Goal: Information Seeking & Learning: Learn about a topic

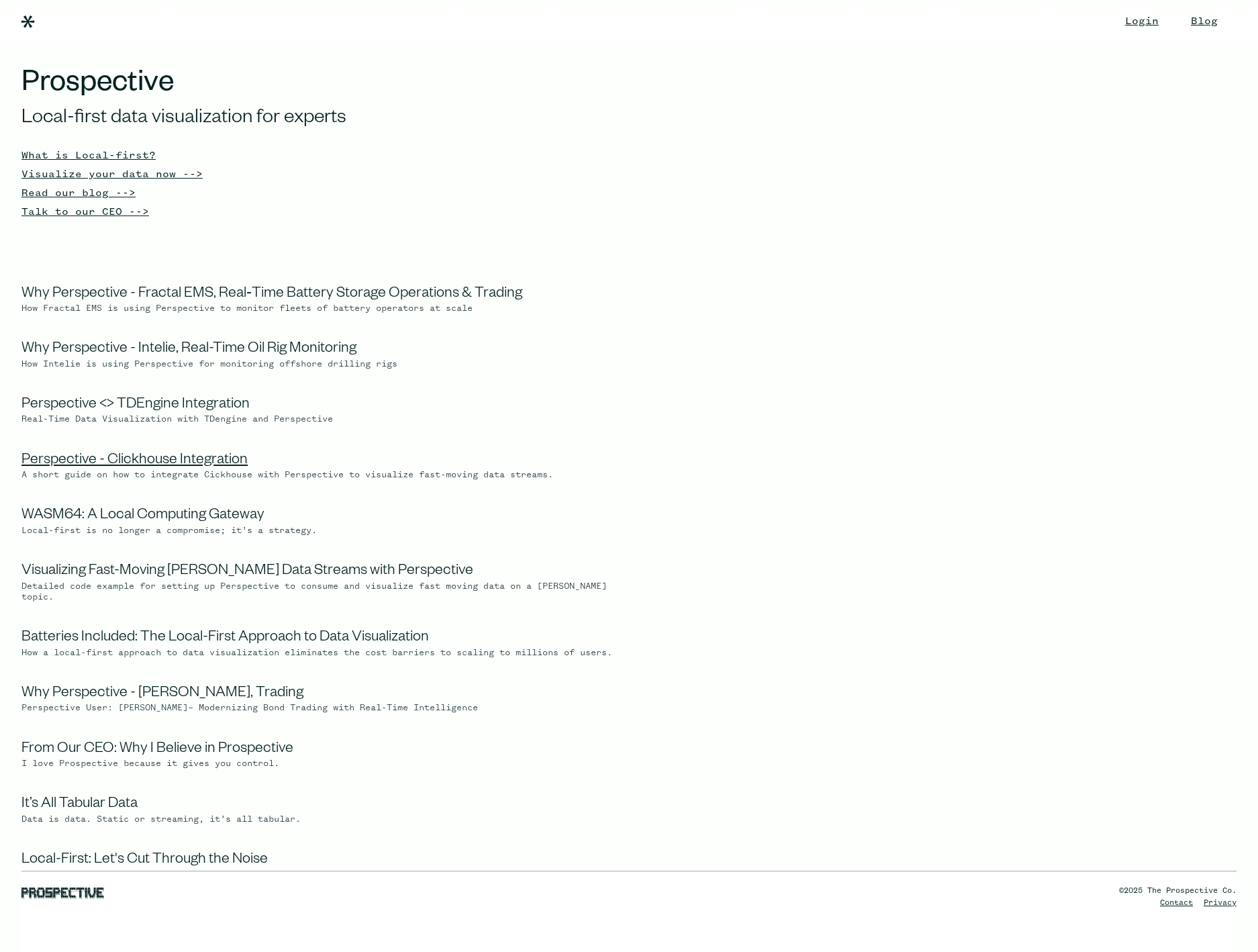
click at [93, 462] on link "Perspective - Clickhouse Integration" at bounding box center [134, 461] width 226 height 16
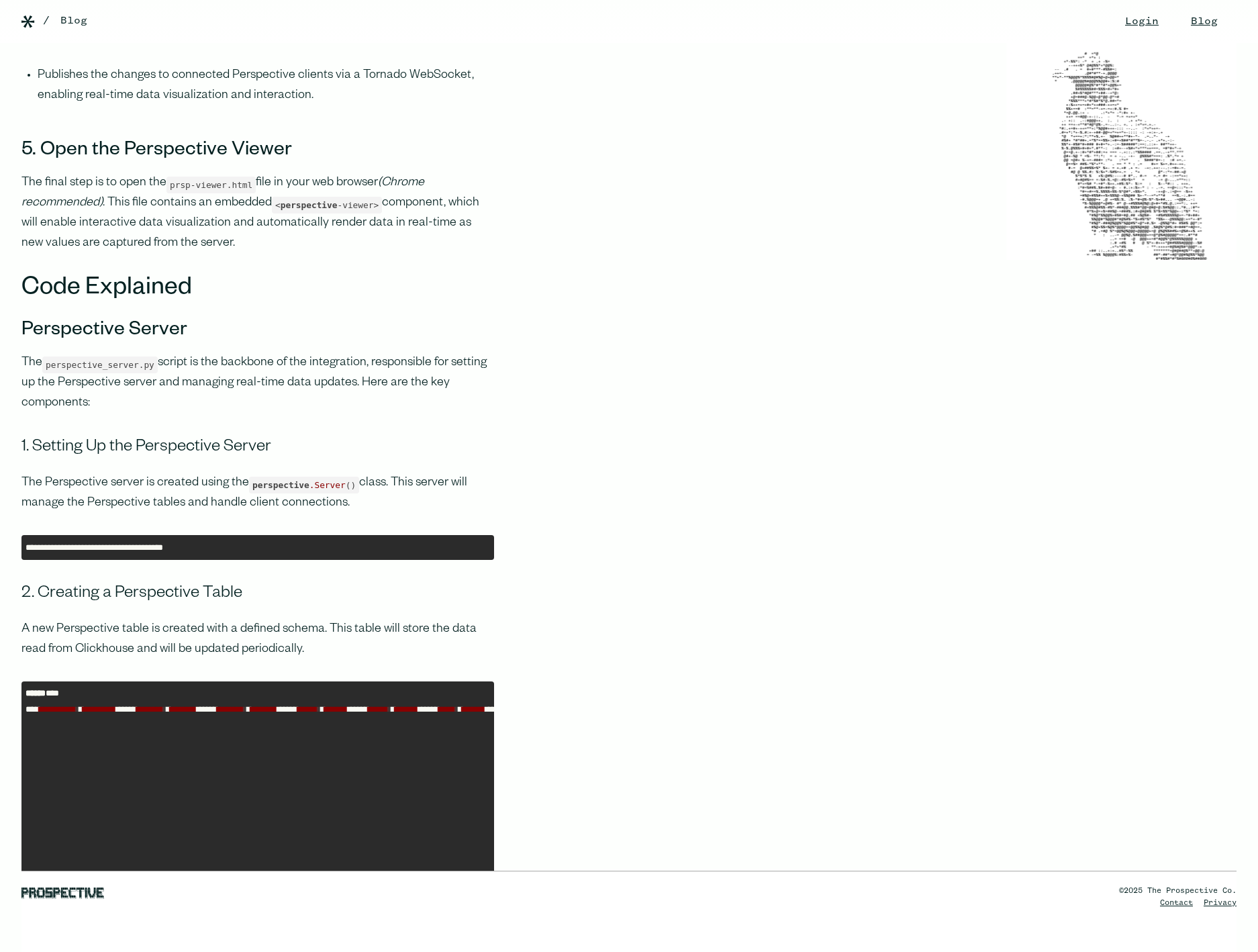
scroll to position [4766, 0]
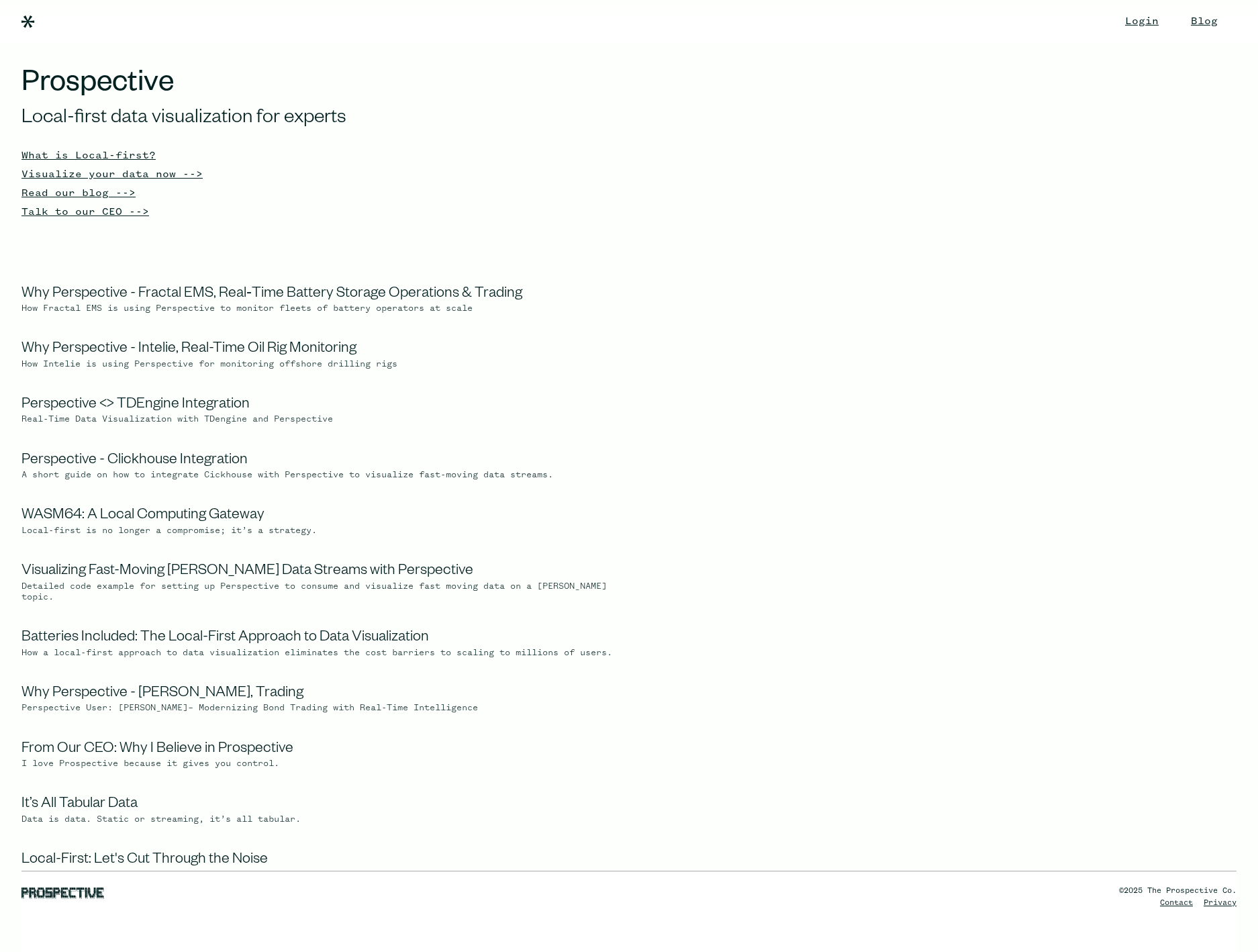
click at [790, 321] on img at bounding box center [985, 202] width 504 height 276
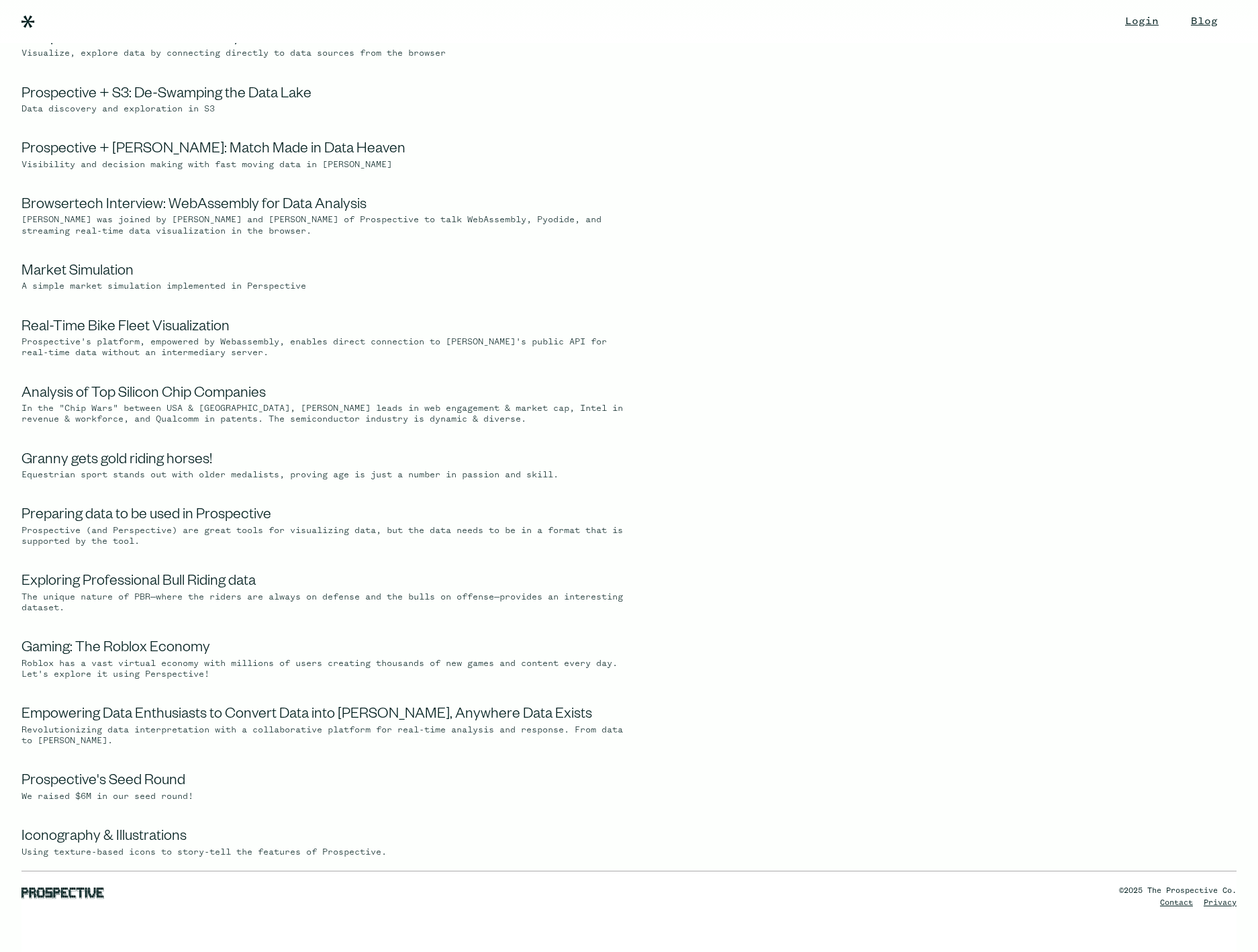
scroll to position [2096, 0]
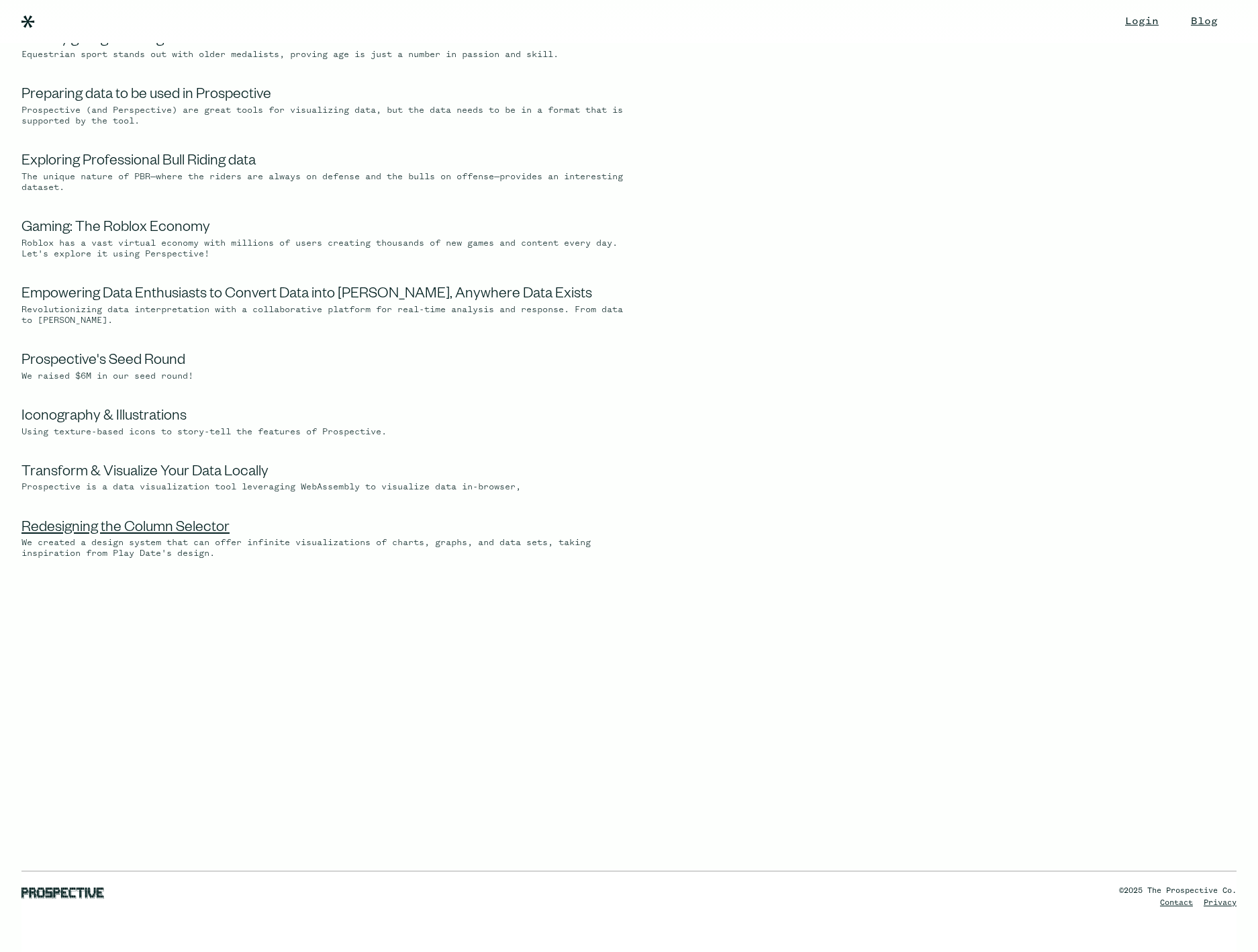
click at [123, 526] on link "Redesigning the Column Selector" at bounding box center [126, 529] width 208 height 16
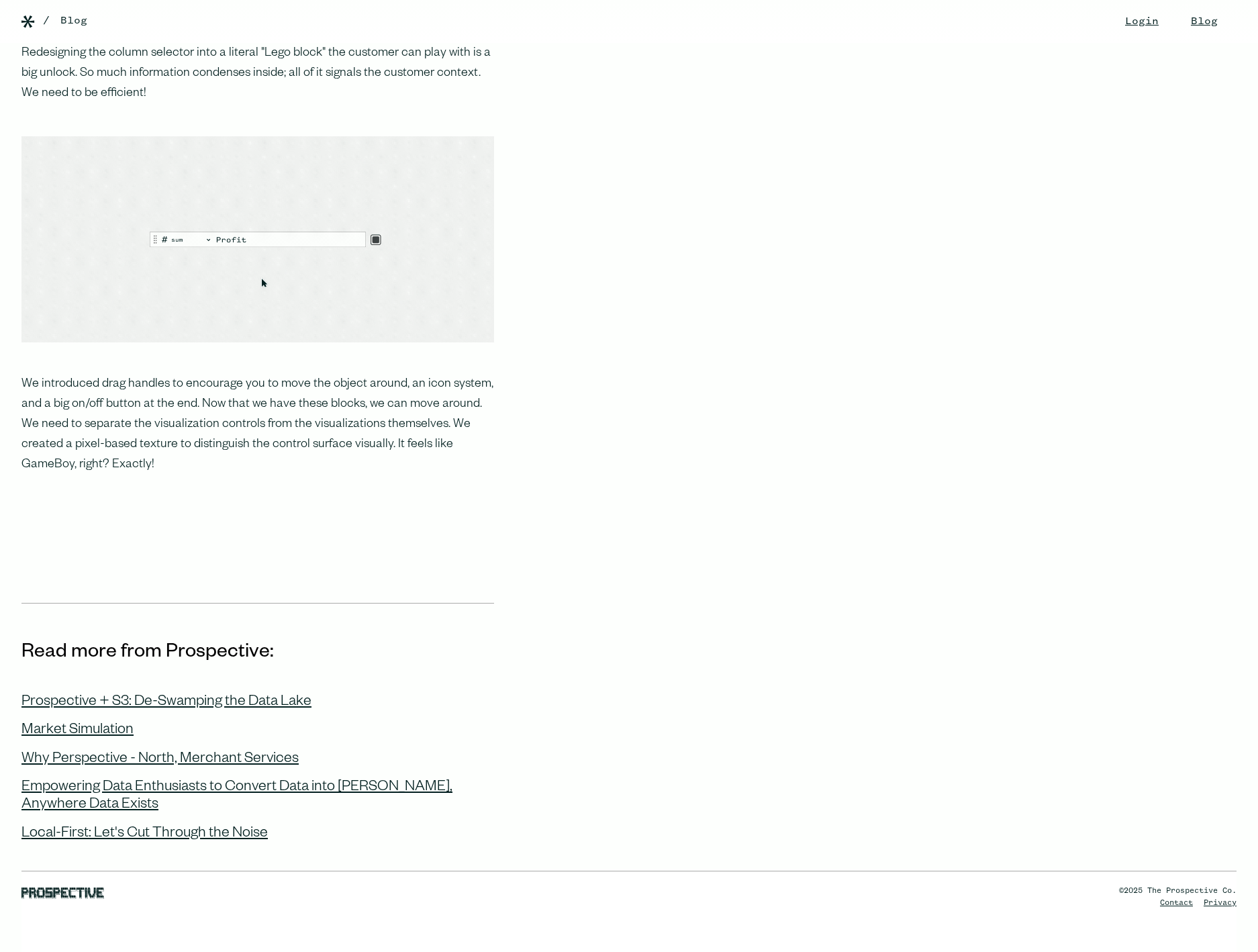
scroll to position [1745, 0]
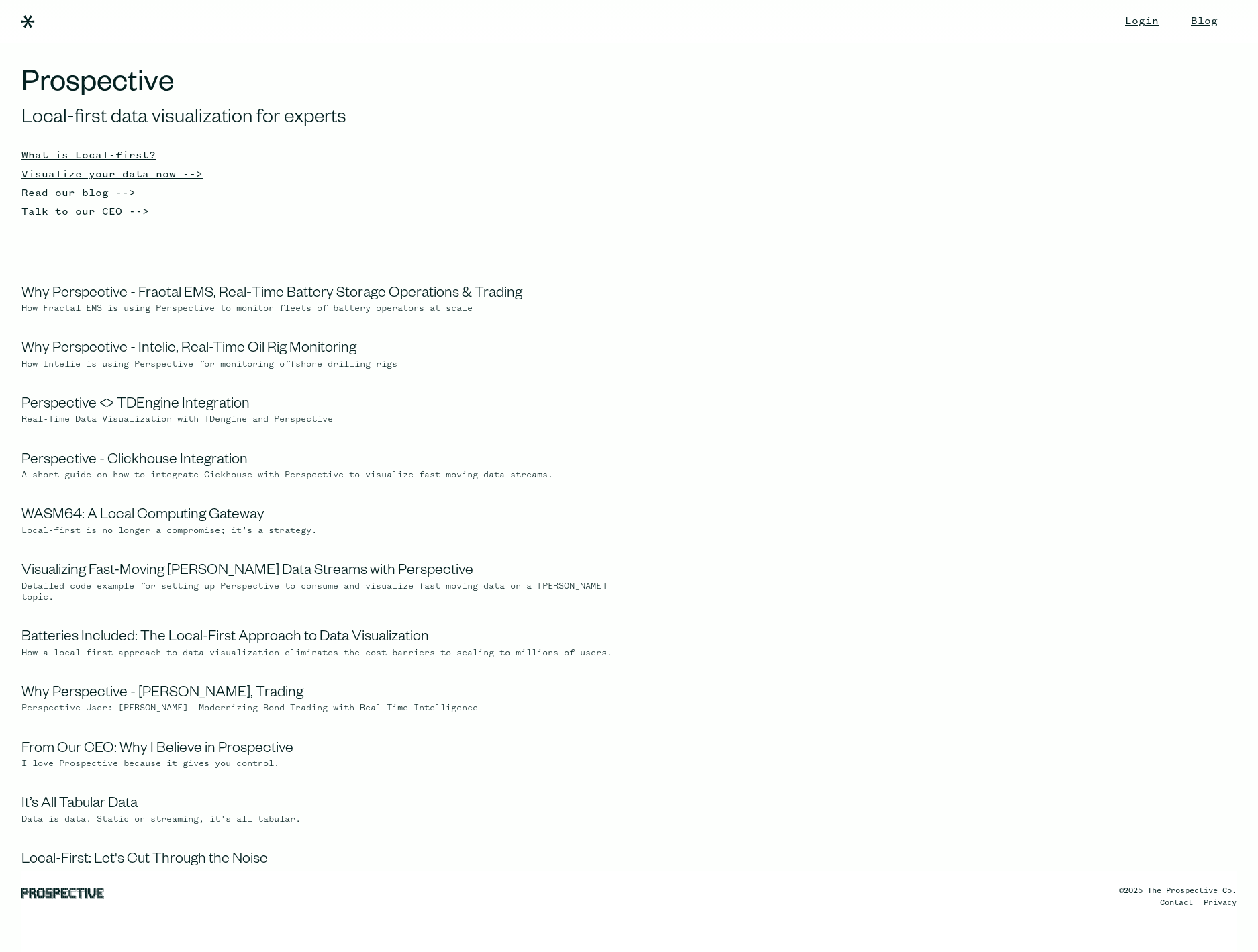
scroll to position [2096, 0]
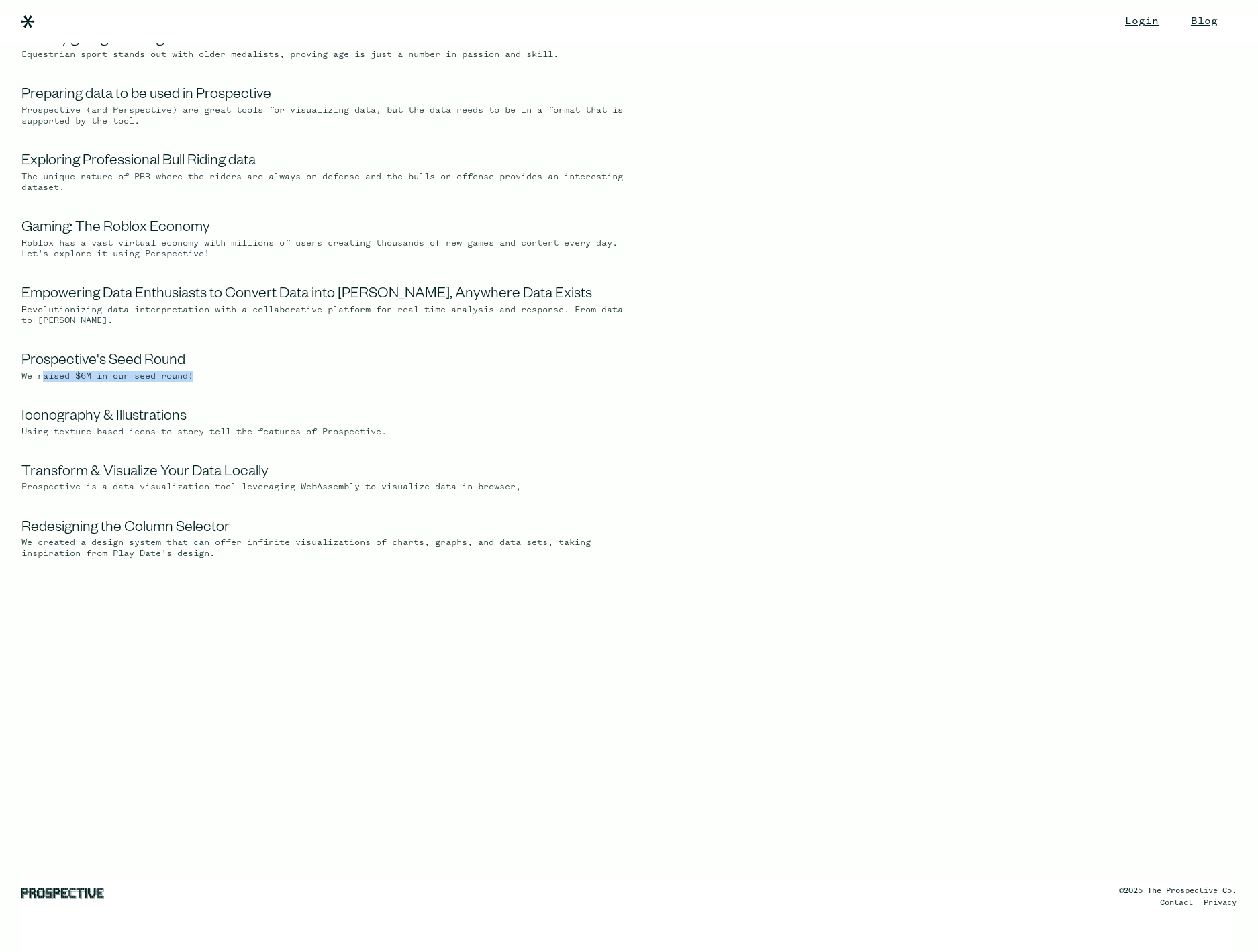
drag, startPoint x: 43, startPoint y: 371, endPoint x: 217, endPoint y: 373, distance: 174.0
click at [217, 373] on div "We raised $6M in our seed round!" at bounding box center [322, 376] width 601 height 10
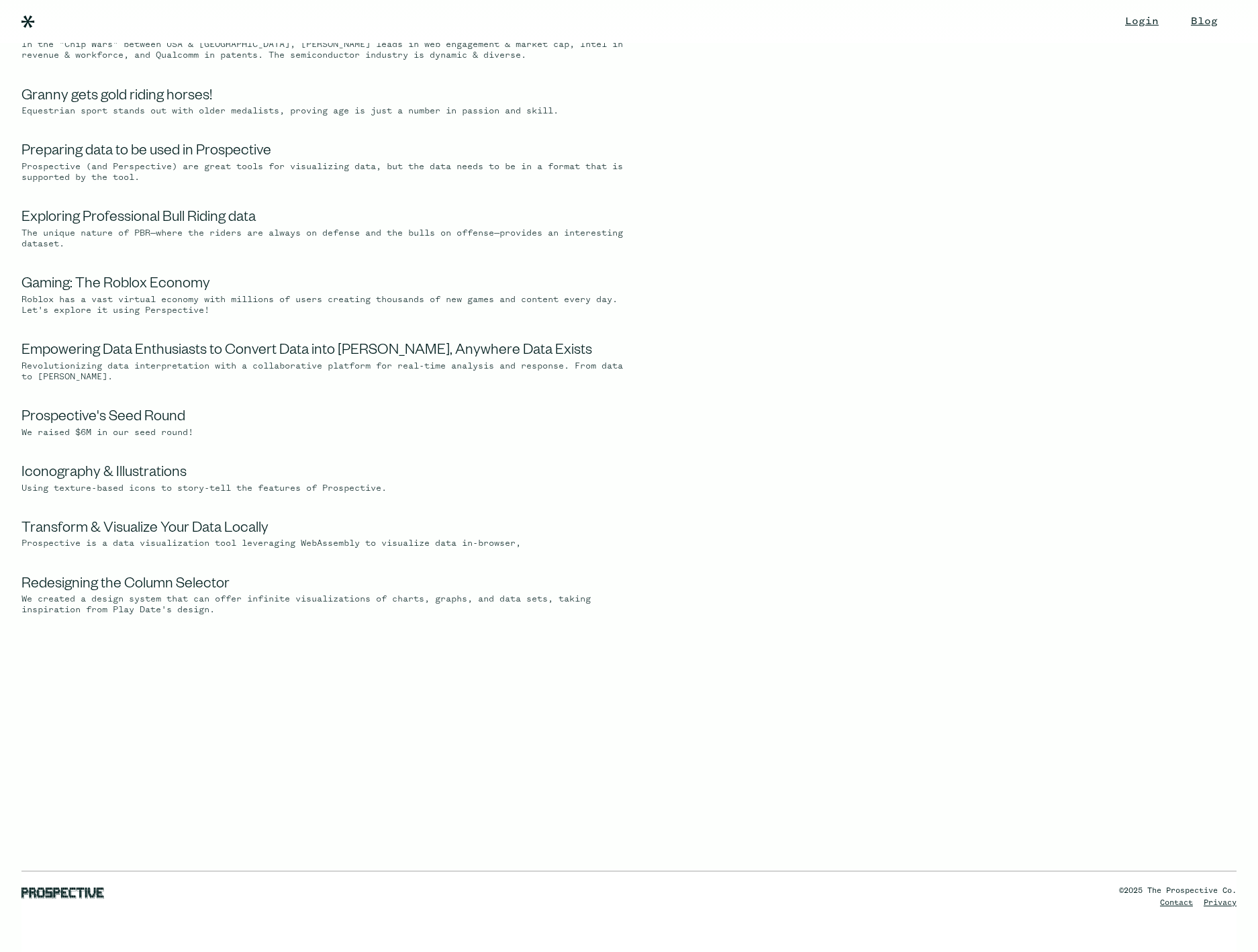
scroll to position [1961, 0]
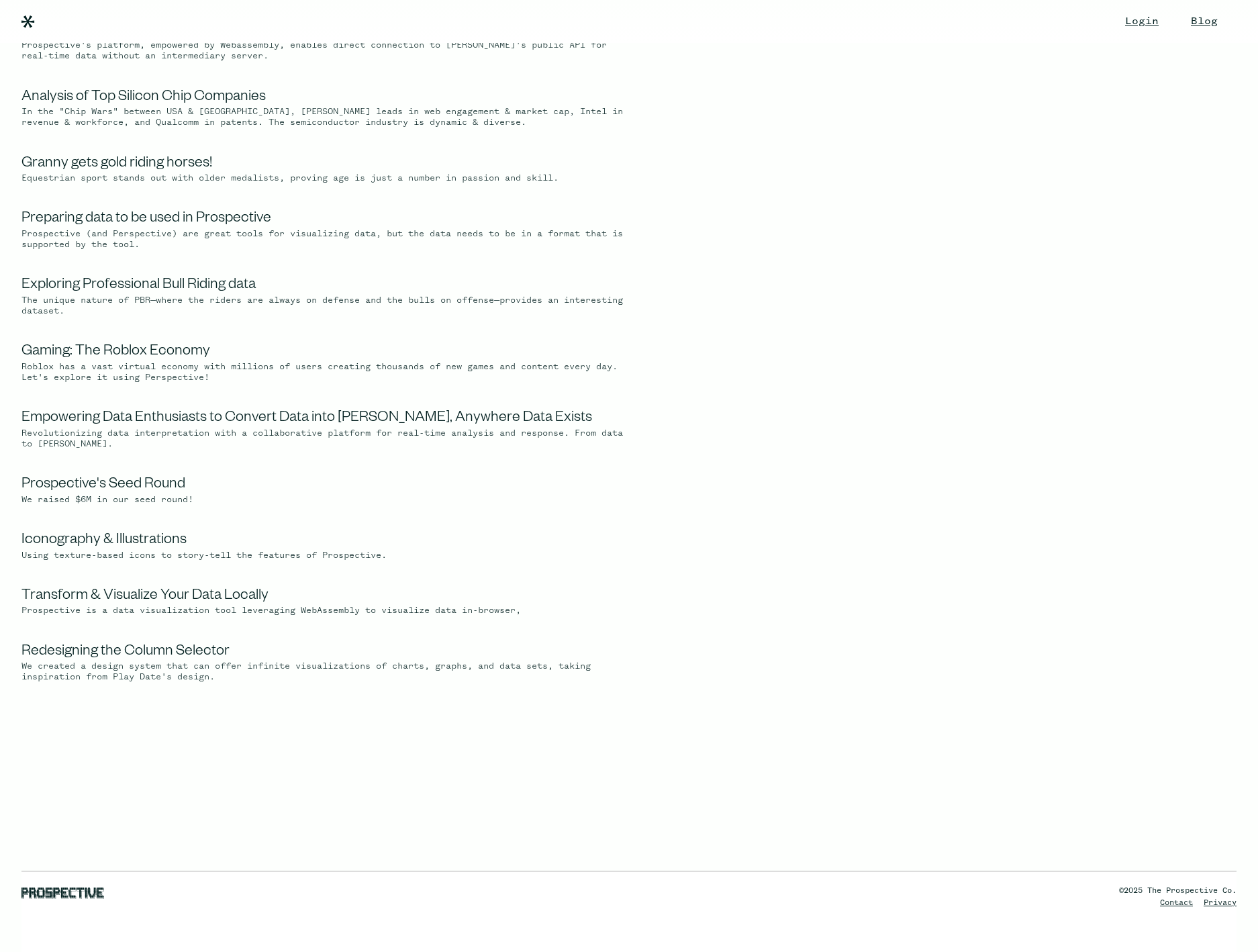
click at [151, 355] on div "Gaming: The Roblox Economy Roblox has a vast virtual economy with millions of u…" at bounding box center [322, 363] width 601 height 39
click at [149, 360] on link "Gaming: The Roblox Economy" at bounding box center [116, 352] width 188 height 16
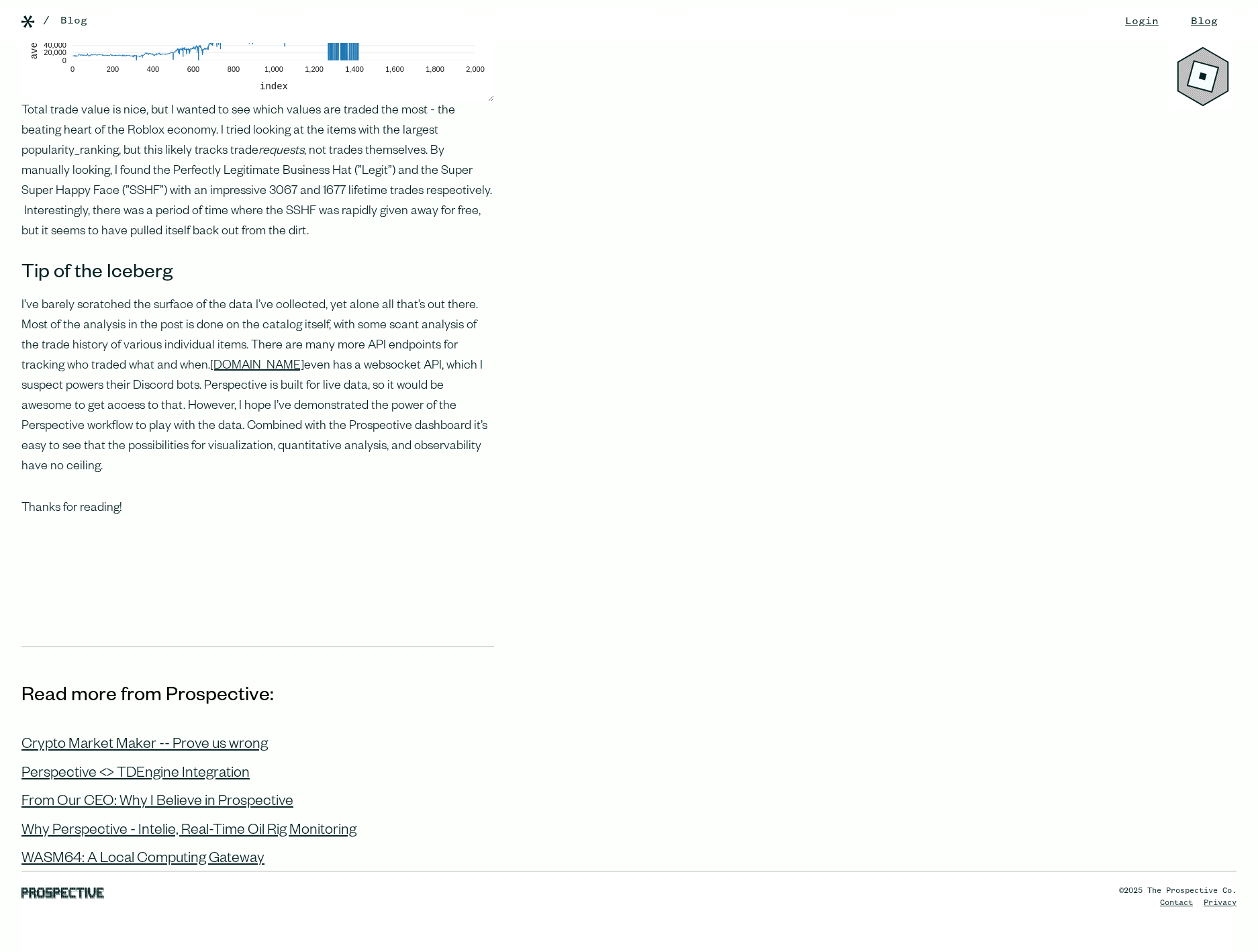
scroll to position [3826, 0]
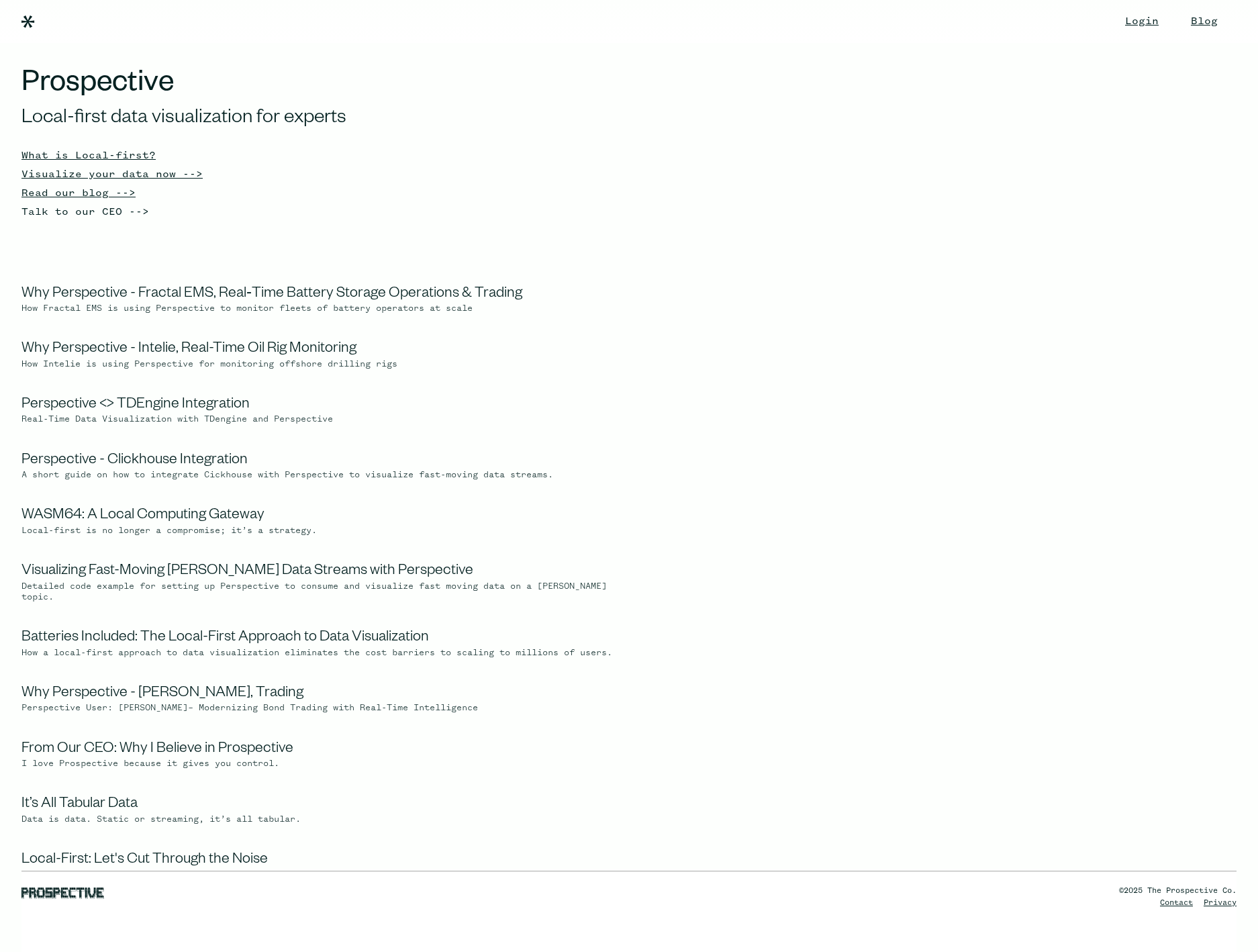
click at [53, 215] on div "Talk to our CEO -->" at bounding box center [317, 212] width 591 height 19
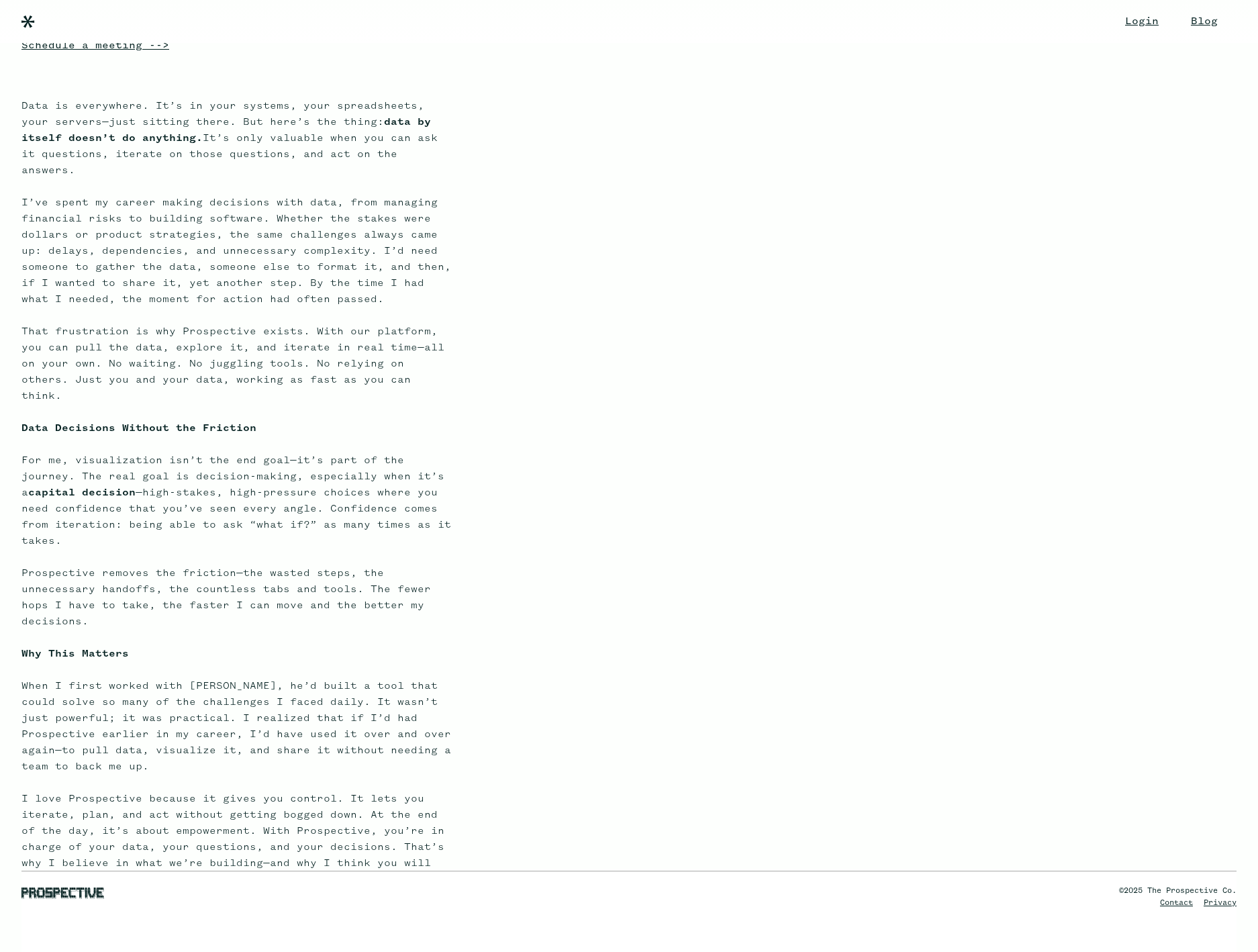
scroll to position [314, 0]
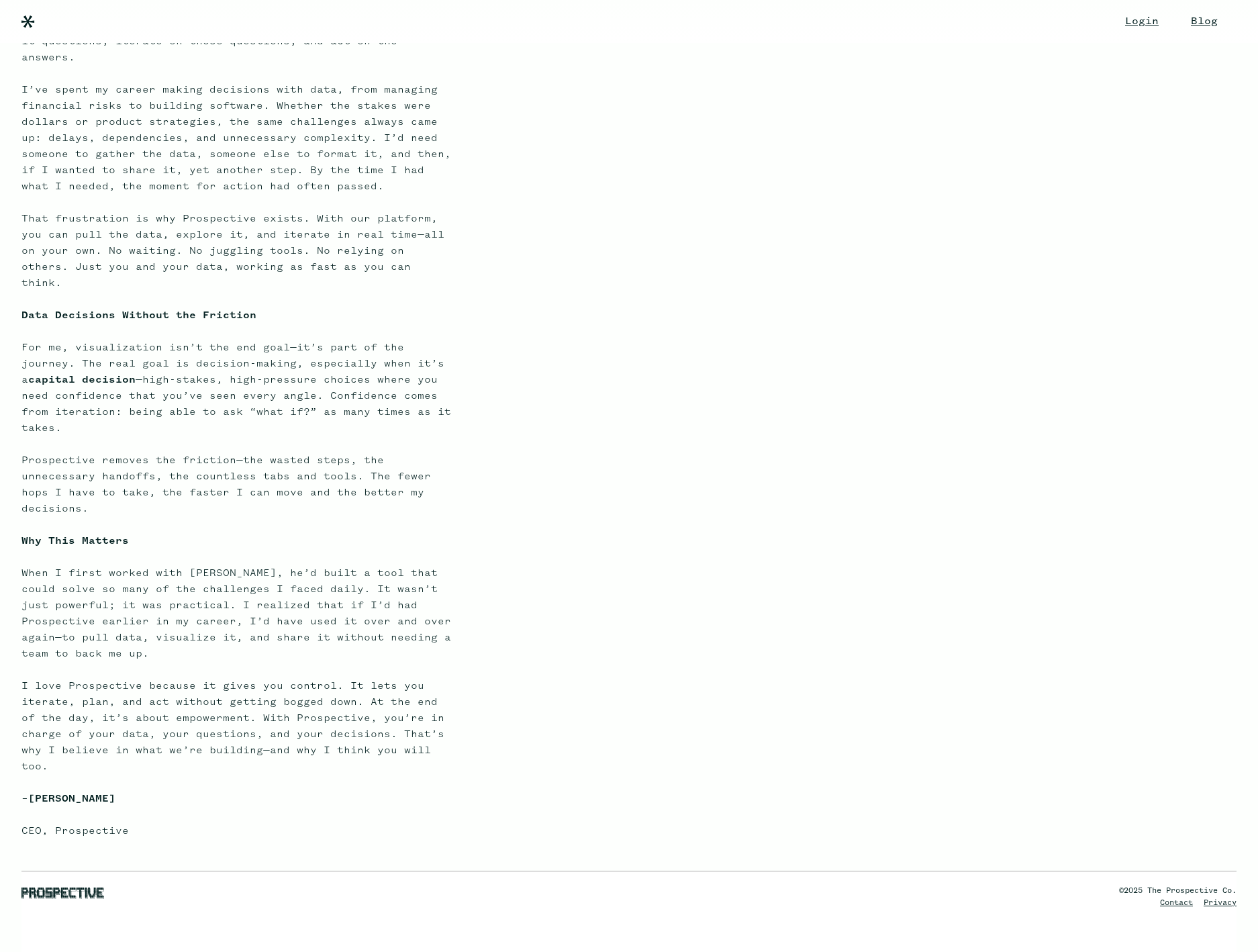
click at [117, 374] on strong "capital decision" at bounding box center [81, 379] width 107 height 10
